Goal: Check status

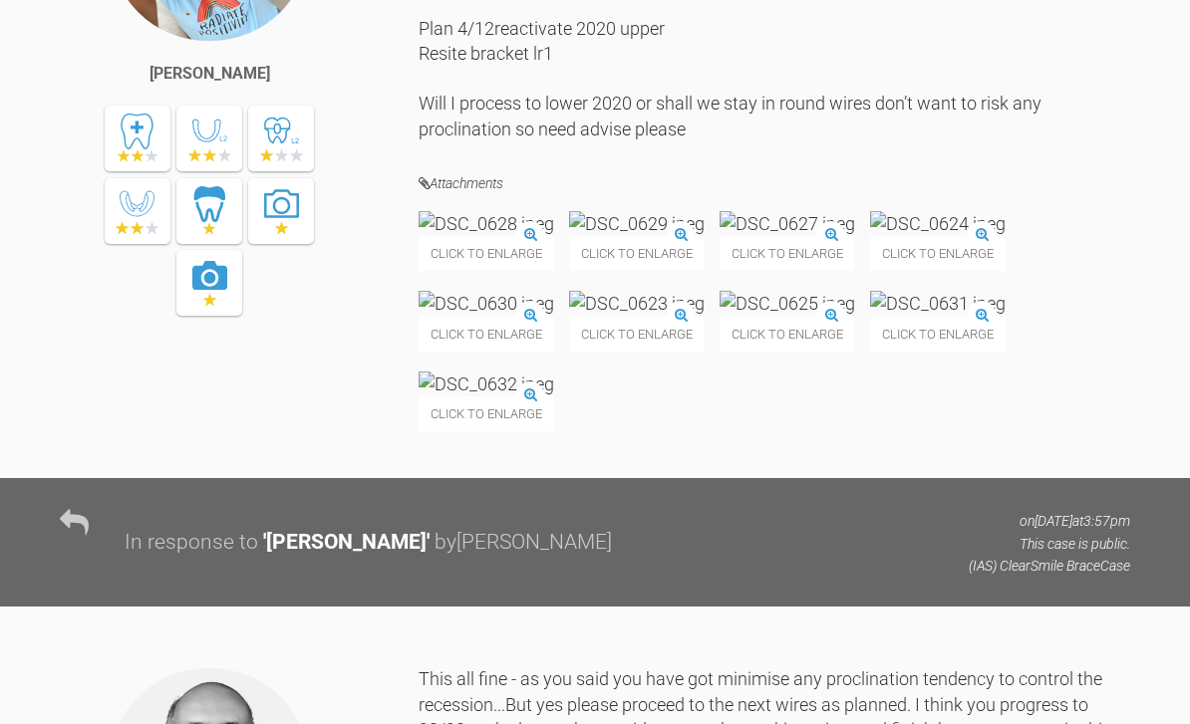
scroll to position [58549, 0]
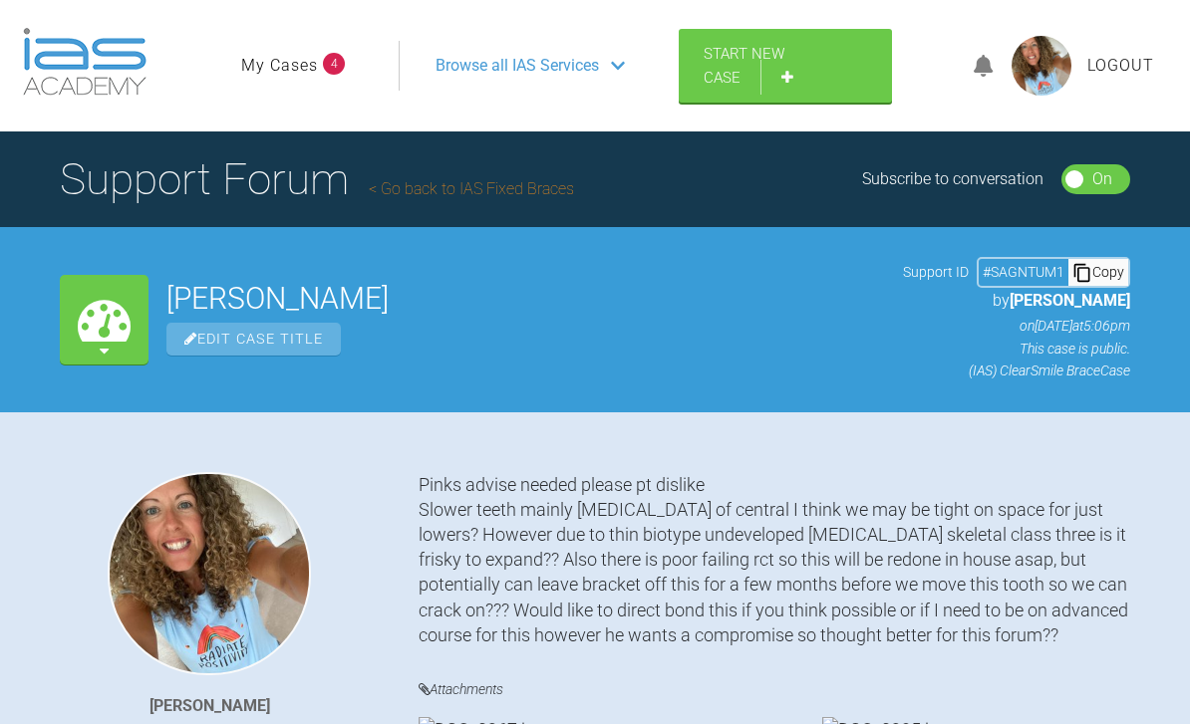
click at [314, 68] on link "My Cases" at bounding box center [279, 66] width 77 height 26
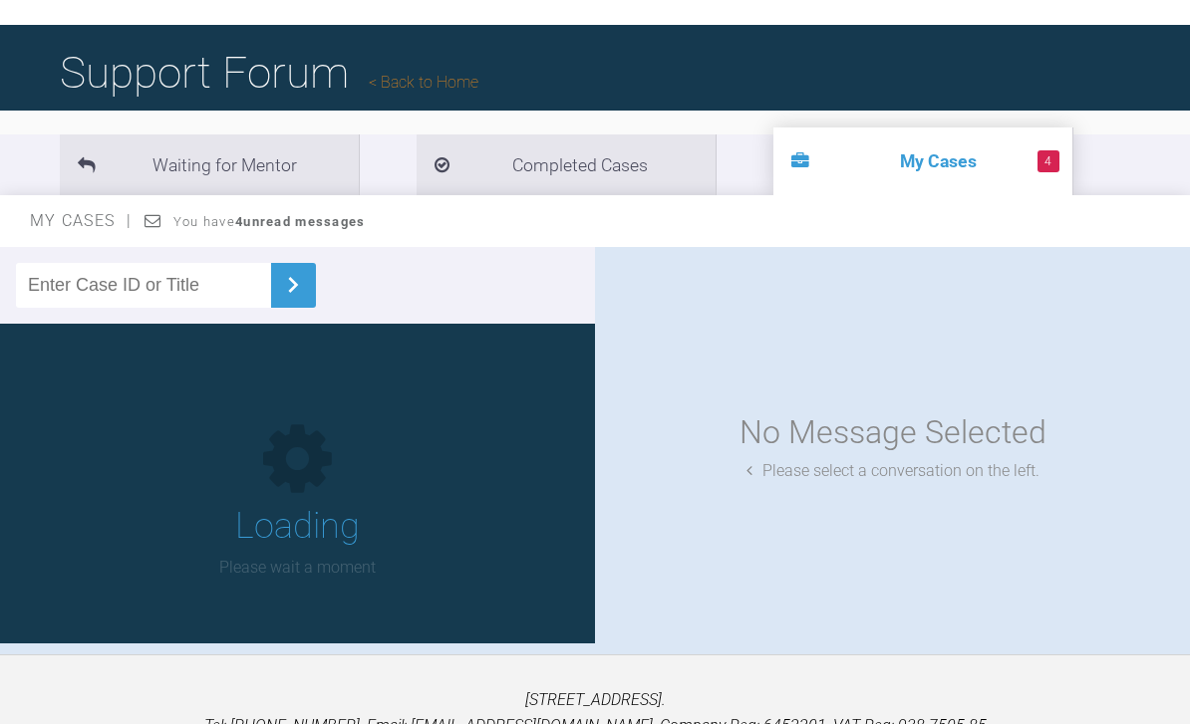
scroll to position [217, 0]
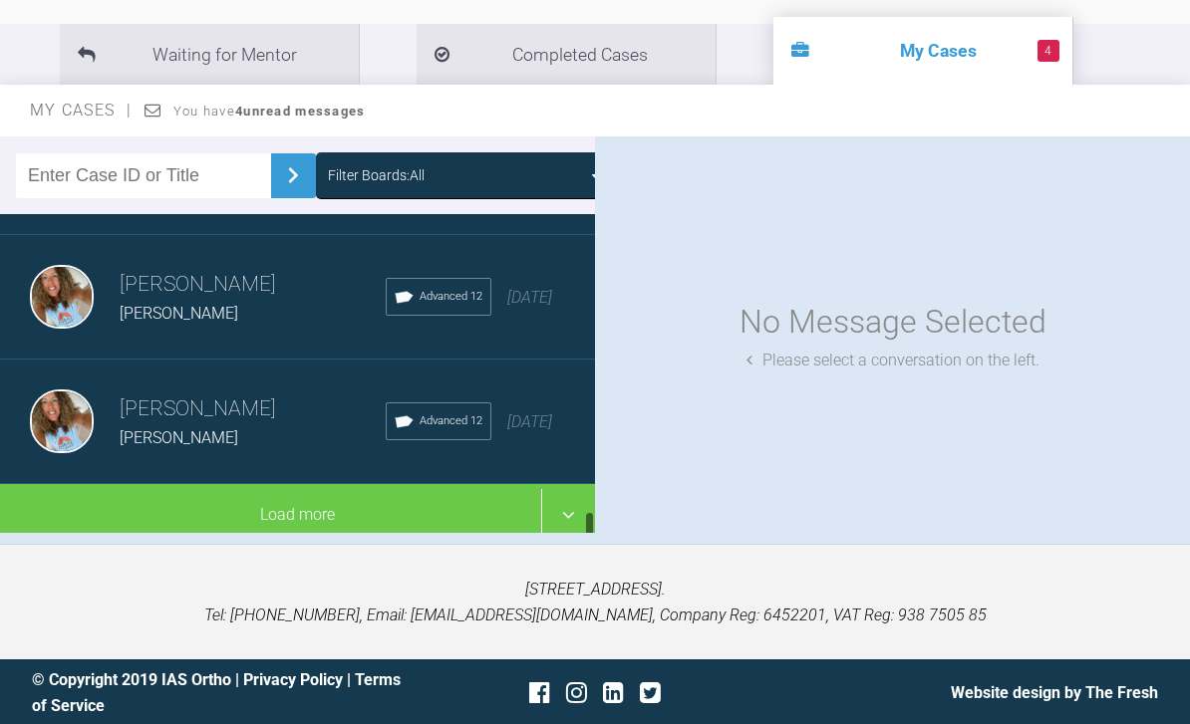
click at [753, 313] on div "No Message Selected Please select a conversation on the left." at bounding box center [892, 334] width 595 height 397
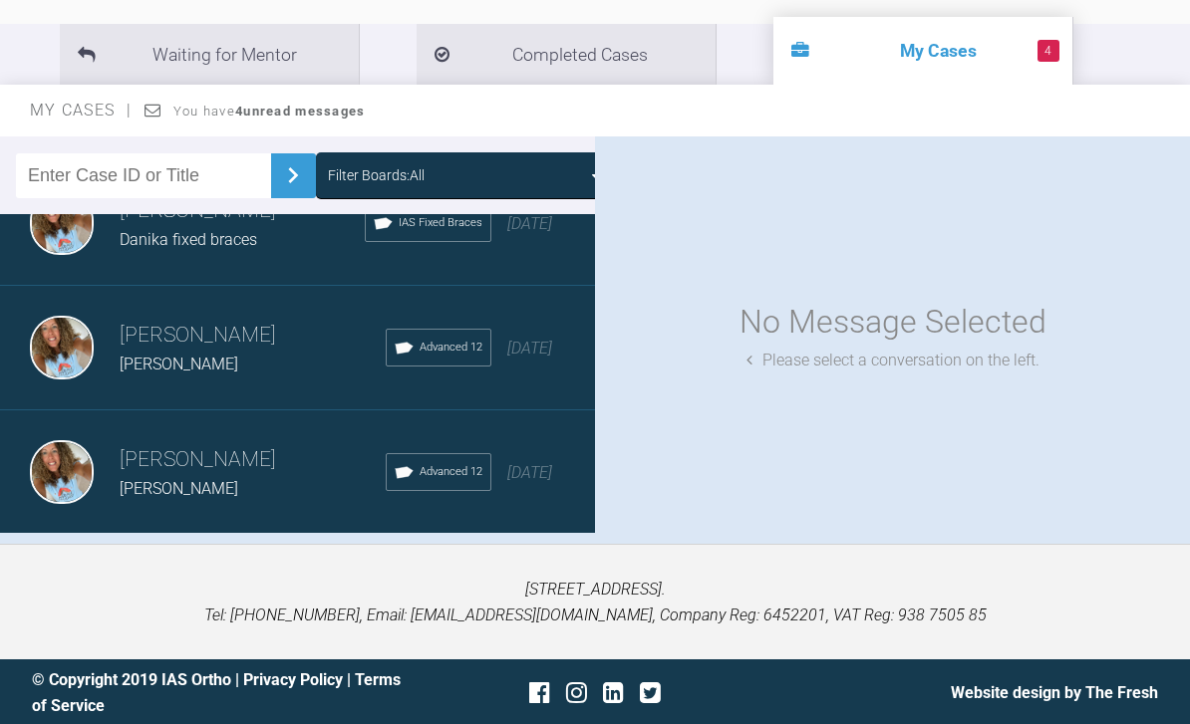
click at [399, 561] on div "Load more" at bounding box center [297, 566] width 595 height 62
click at [383, 569] on div "Load more" at bounding box center [297, 566] width 595 height 62
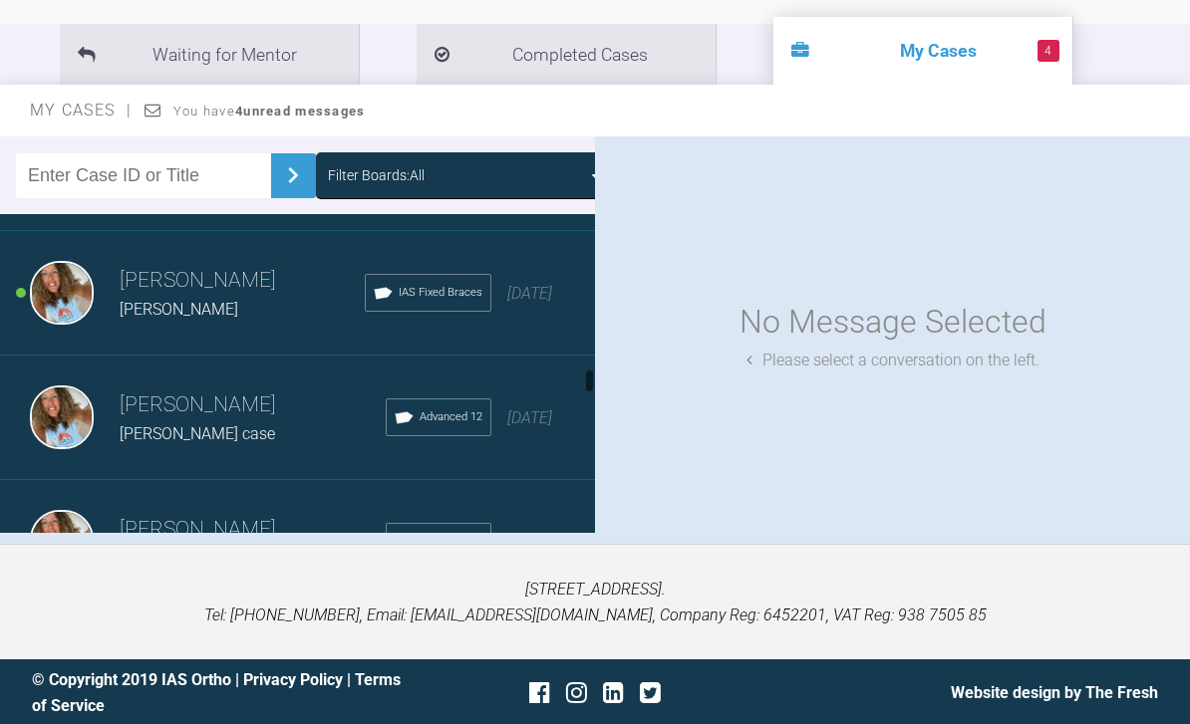
scroll to position [3141, 0]
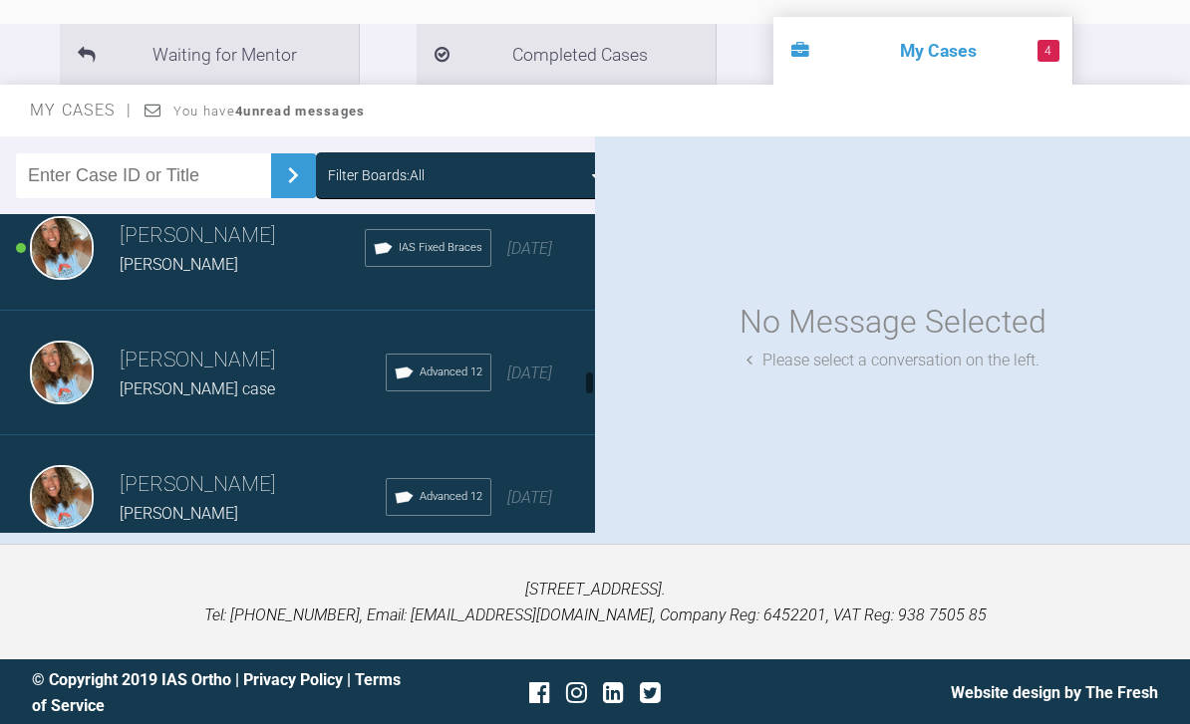
click at [526, 275] on div "[PERSON_NAME] [PERSON_NAME] IAS Fixed Braces [DATE]" at bounding box center [297, 248] width 595 height 125
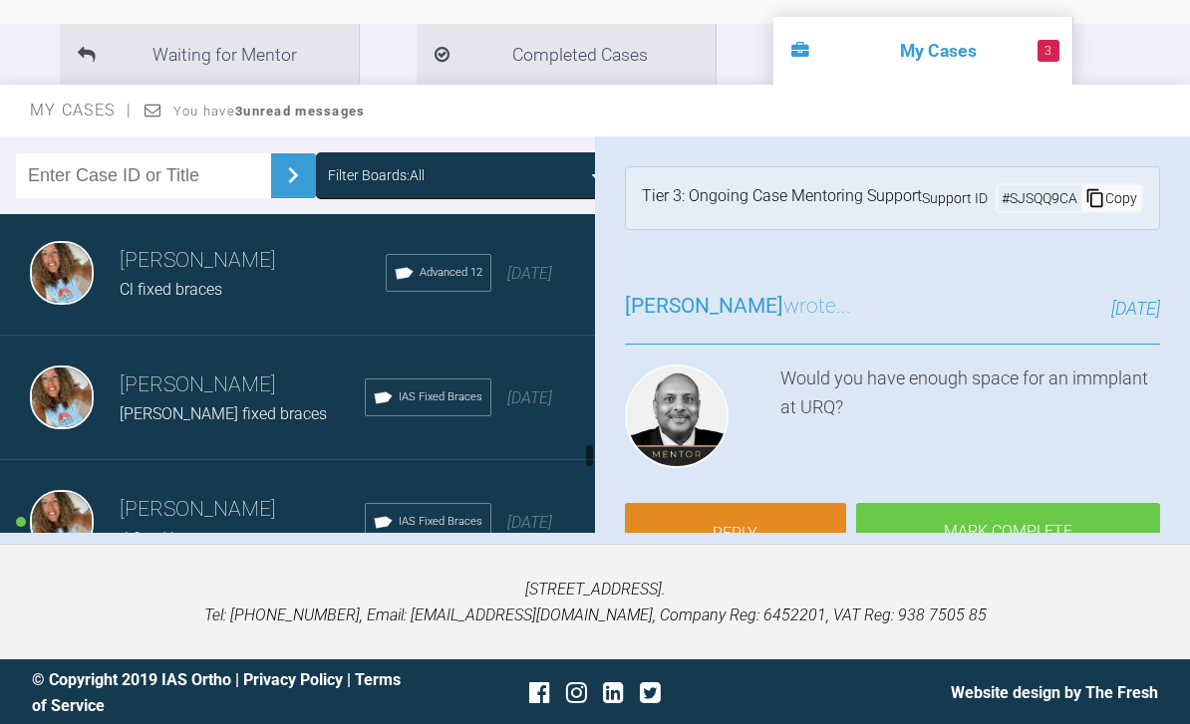
scroll to position [4689, 0]
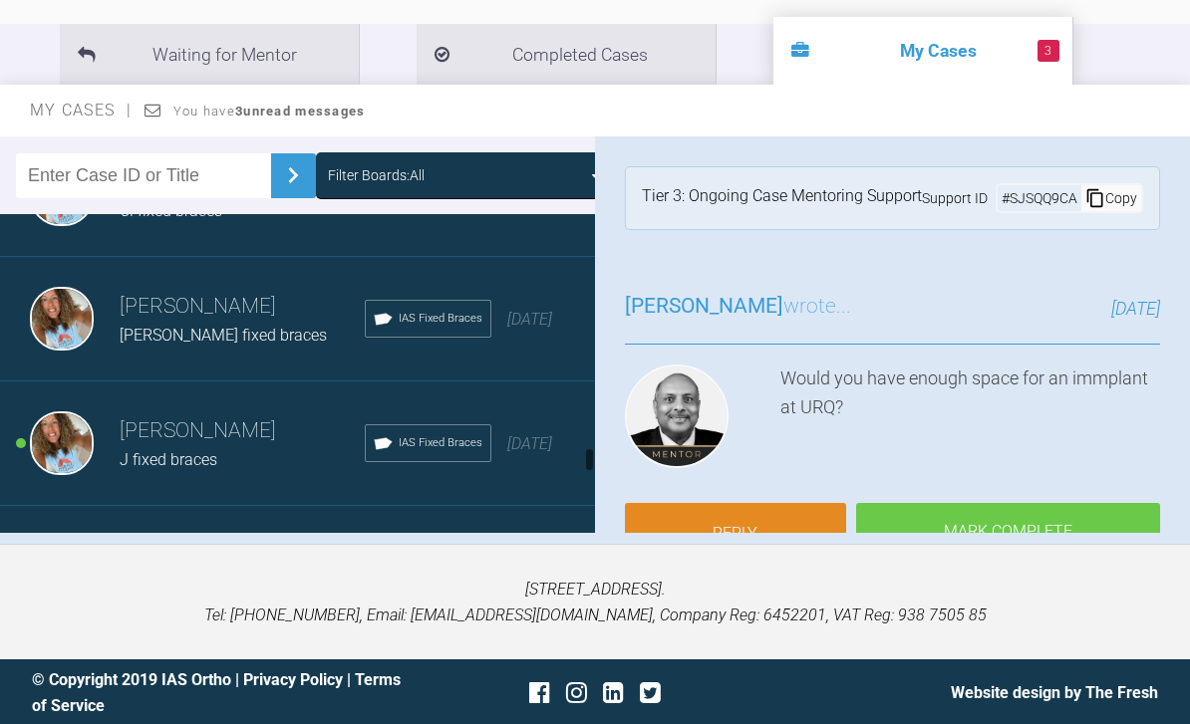
click at [466, 451] on div "[PERSON_NAME] J fixed braces IAS Fixed Braces [DATE]" at bounding box center [297, 444] width 595 height 125
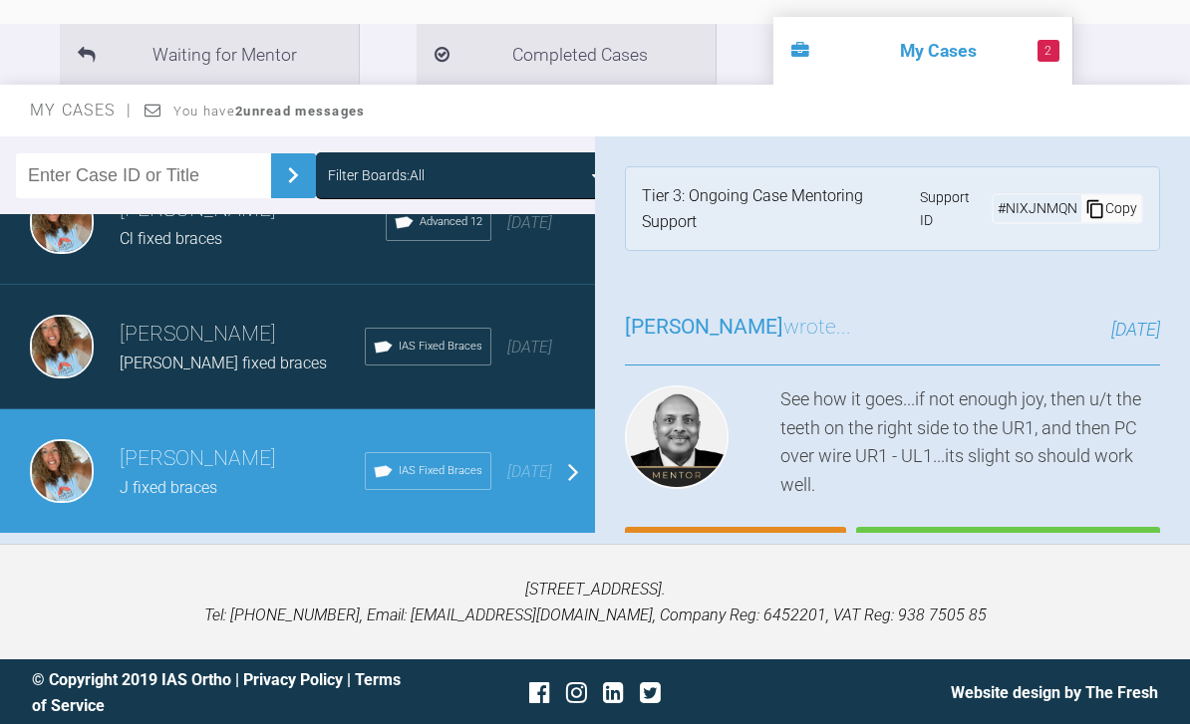
scroll to position [7151, 0]
click at [401, 557] on div "Load more" at bounding box center [297, 566] width 595 height 62
click at [385, 568] on div "[PERSON_NAME] Jac Advanced 12 [DATE]" at bounding box center [297, 597] width 595 height 125
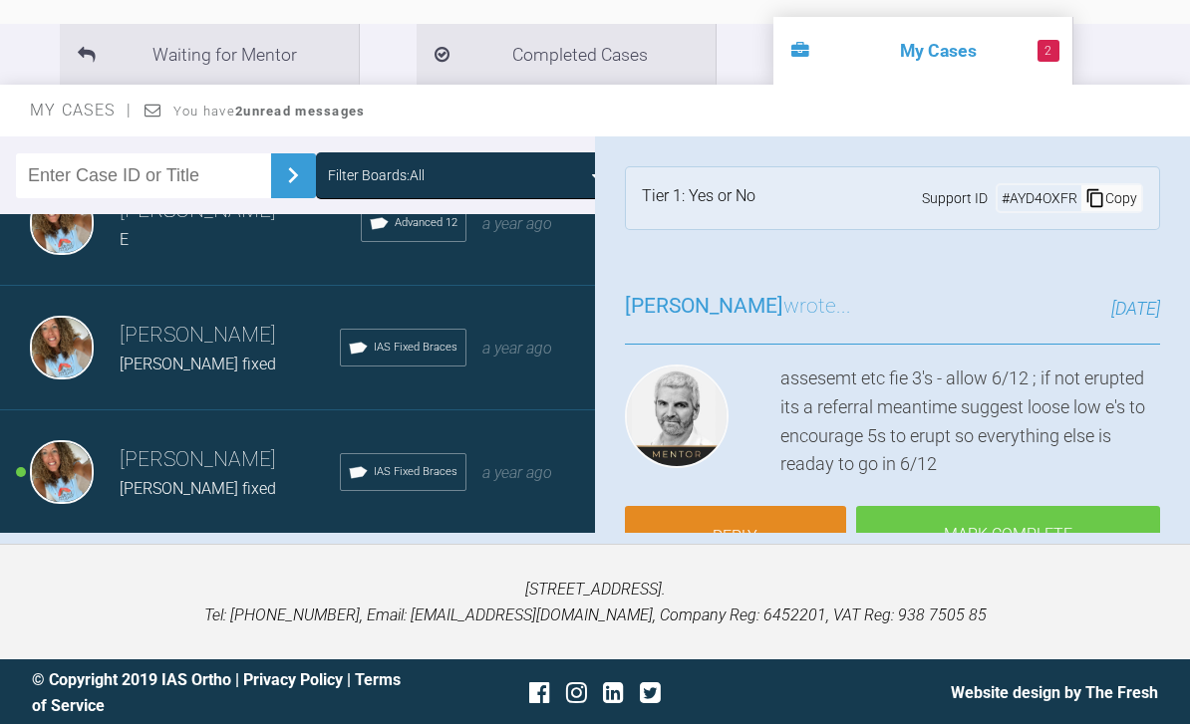
scroll to position [9642, 0]
click at [347, 460] on div "IAS Fixed Braces" at bounding box center [403, 472] width 127 height 38
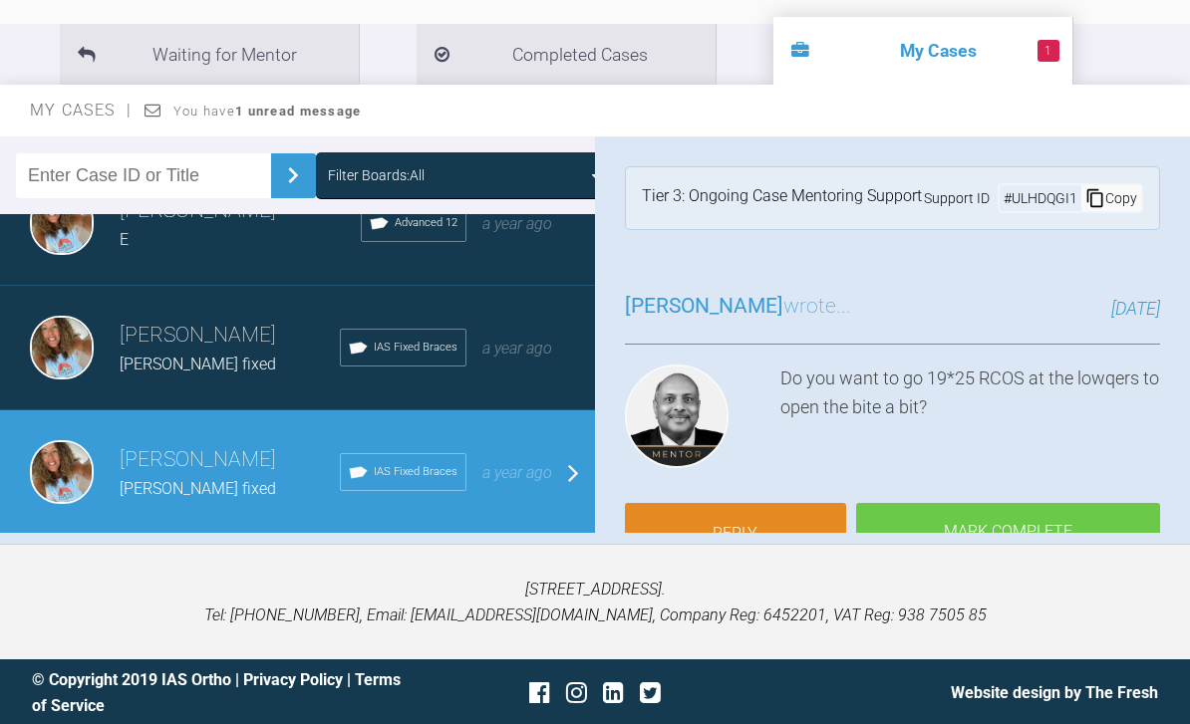
click at [358, 569] on div "Load more" at bounding box center [297, 566] width 595 height 62
click at [358, 573] on div "Load more" at bounding box center [297, 566] width 595 height 62
click at [369, 569] on div "[PERSON_NAME] [PERSON_NAME] IAS Fixed Braces a year ago" at bounding box center [297, 597] width 595 height 125
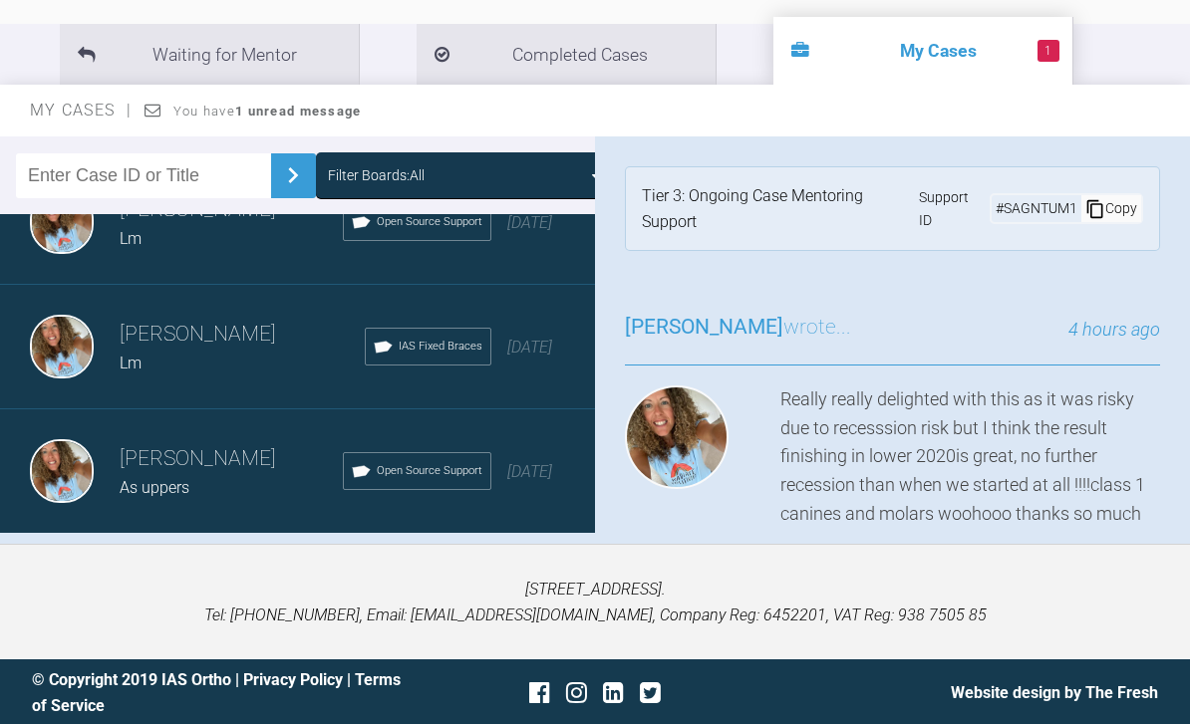
scroll to position [14623, 0]
click at [366, 564] on div "Load more" at bounding box center [297, 566] width 595 height 62
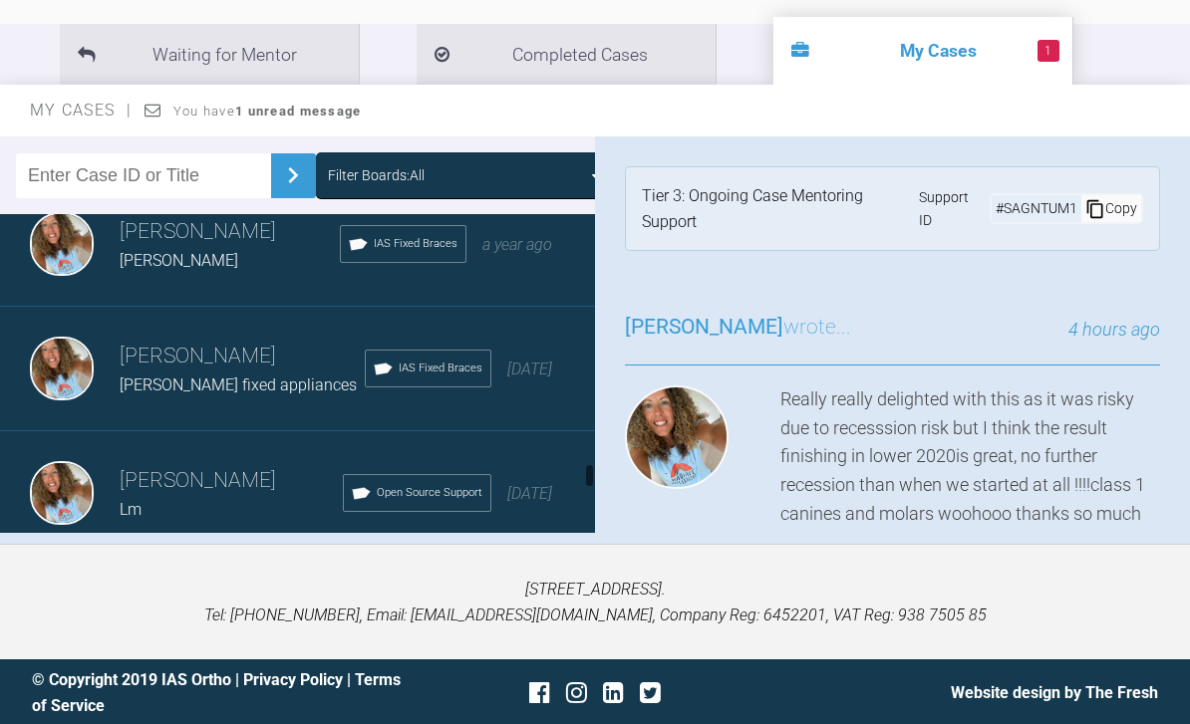
click at [752, 628] on p "[STREET_ADDRESS]. Tel: [PHONE_NUMBER], Email: [EMAIL_ADDRESS][DOMAIN_NAME], Com…" at bounding box center [595, 602] width 1126 height 51
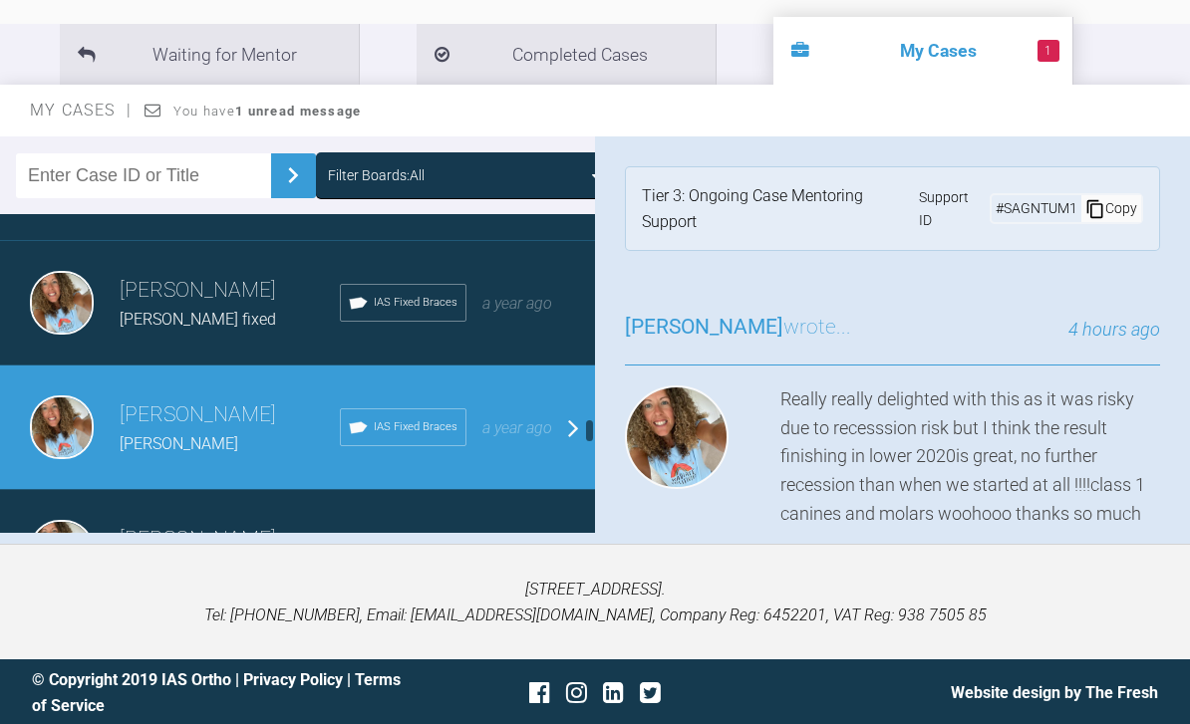
scroll to position [9807, 0]
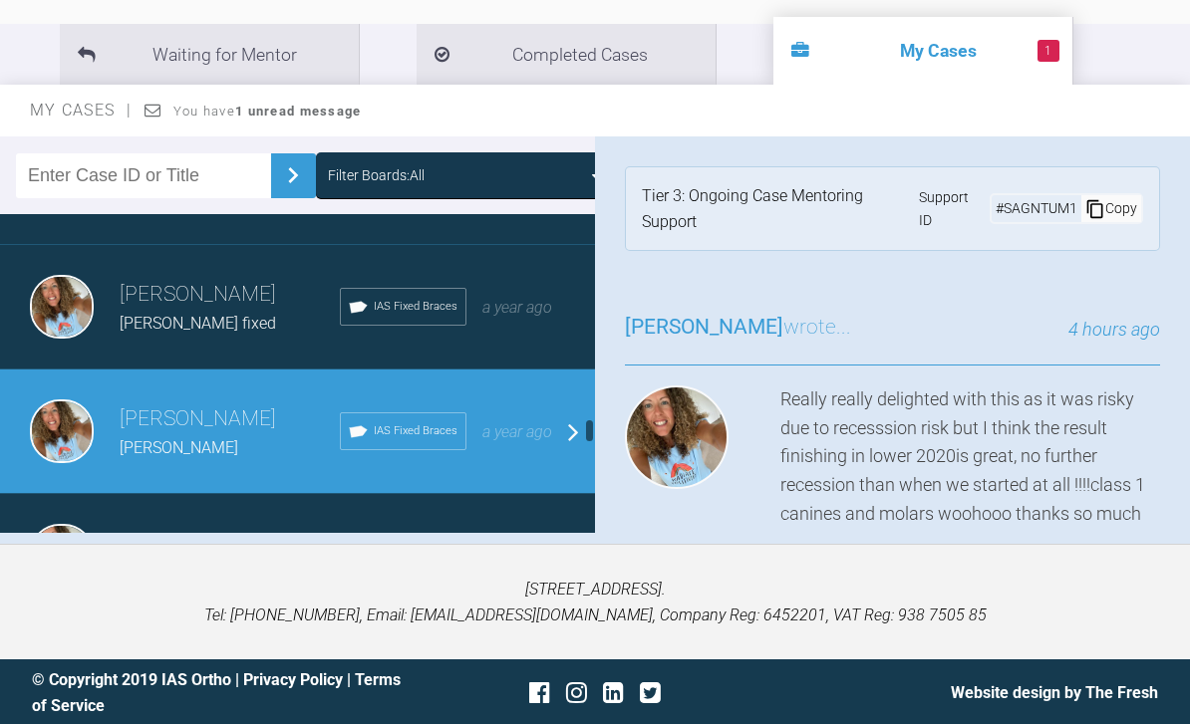
click at [548, 328] on div "Rebecca Lynne Williams Irene fixed IAS Fixed Braces a year ago" at bounding box center [297, 307] width 595 height 125
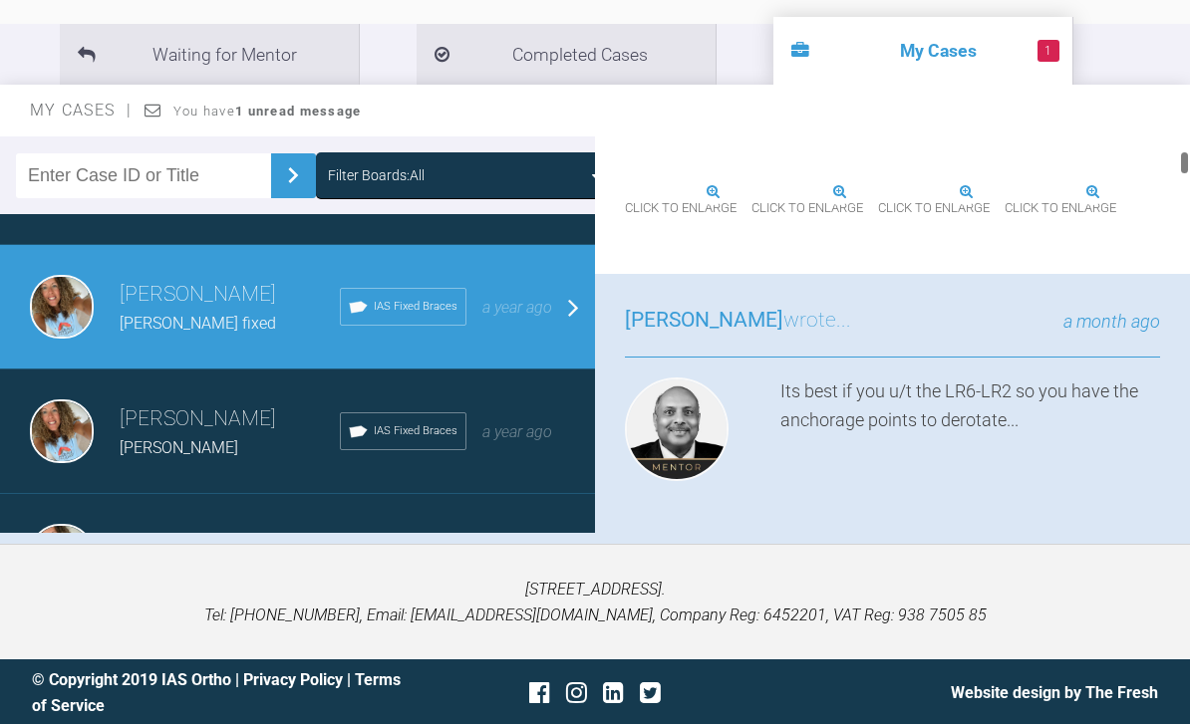
scroll to position [806, 0]
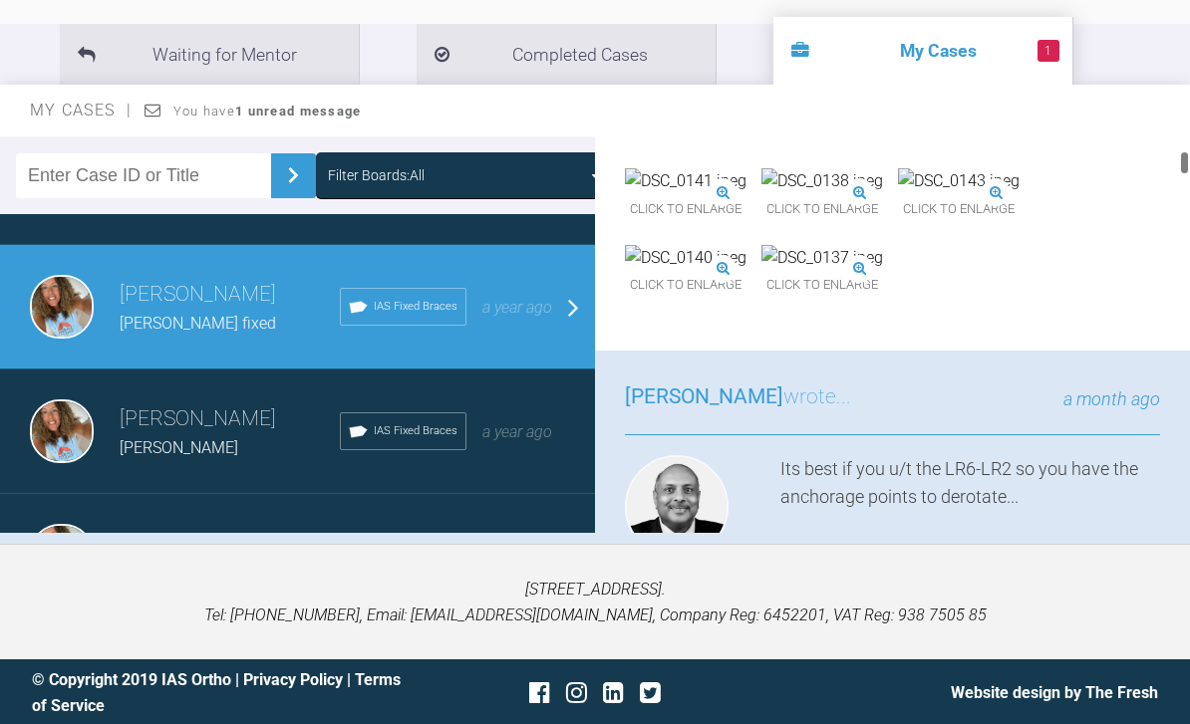
click at [898, 119] on img at bounding box center [959, 106] width 122 height 26
